Goal: Information Seeking & Learning: Learn about a topic

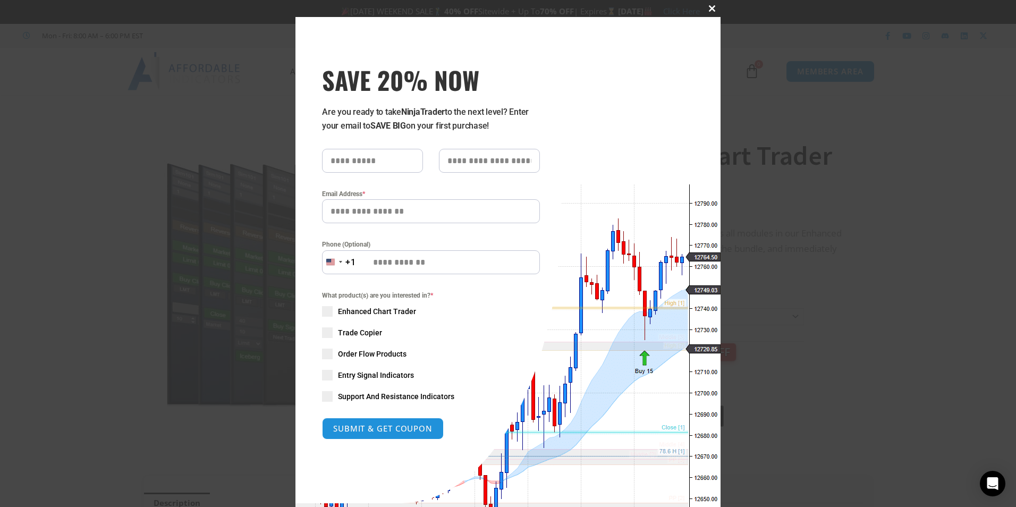
click at [711, 9] on span at bounding box center [712, 8] width 17 height 6
